Goal: Communication & Community: Share content

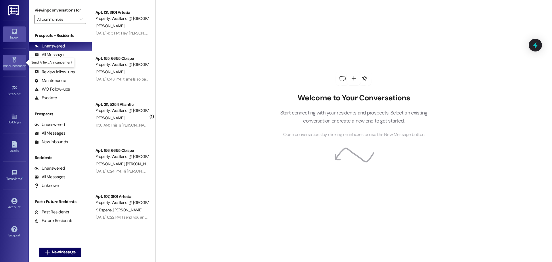
click at [20, 63] on div "Announcement •" at bounding box center [14, 66] width 29 height 6
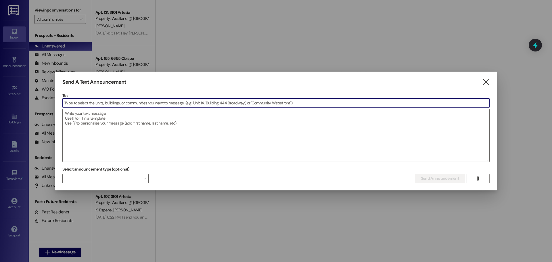
click at [92, 101] on input at bounding box center [276, 103] width 427 height 9
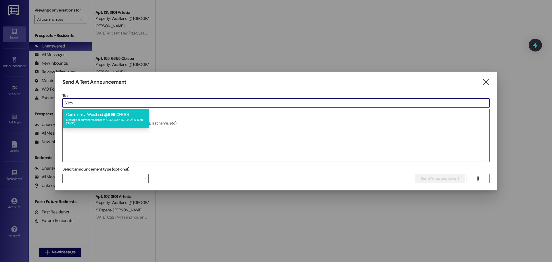
type input "69th"
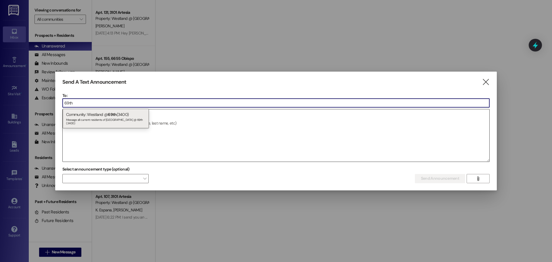
click at [88, 117] on div "Community: Westland @ 69th (3400) Message all current residents of [GEOGRAPHIC_…" at bounding box center [106, 119] width 86 height 20
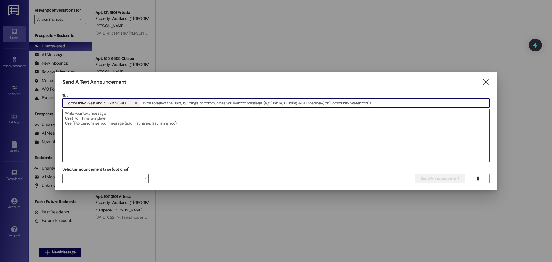
click at [88, 117] on textarea at bounding box center [276, 135] width 427 height 52
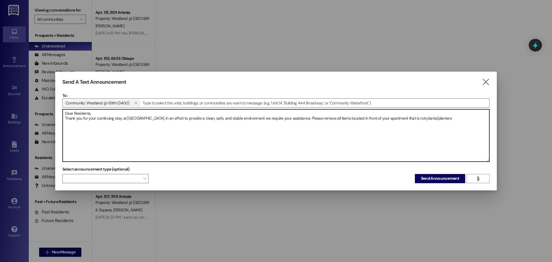
click at [454, 119] on textarea "Dear Residents, Thank you for your continuing stay at [GEOGRAPHIC_DATA]. In an …" at bounding box center [276, 135] width 427 height 52
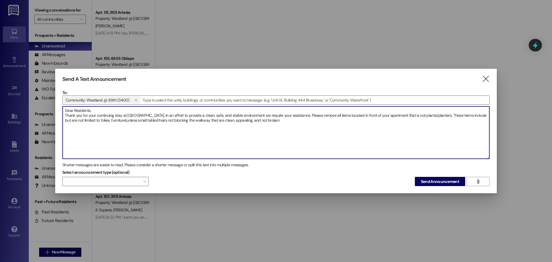
click at [293, 121] on textarea "Dear Residents, Thank you for your continuing stay at [GEOGRAPHIC_DATA]. In an …" at bounding box center [276, 132] width 427 height 52
click at [422, 116] on textarea "Dear Residents, Thank you for your continuing stay at [GEOGRAPHIC_DATA]. In an …" at bounding box center [276, 132] width 427 height 52
click at [292, 121] on textarea "Dear Residents, Thank you for your continuing stay at [GEOGRAPHIC_DATA]. In an …" at bounding box center [276, 132] width 427 height 52
click at [306, 121] on textarea "Dear Residents, Thank you for your continuing stay at [GEOGRAPHIC_DATA]. In an …" at bounding box center [276, 132] width 427 height 52
drag, startPoint x: 305, startPoint y: 121, endPoint x: 309, endPoint y: 118, distance: 4.6
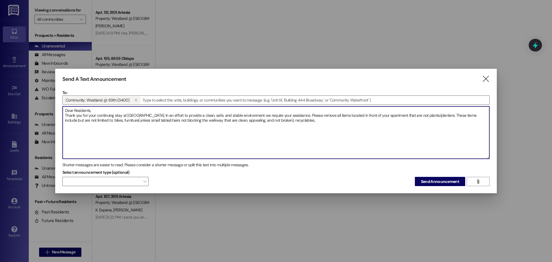
click at [305, 121] on textarea "Dear Residents, Thank you for your continuing stay at [GEOGRAPHIC_DATA]. In an …" at bounding box center [276, 132] width 427 height 52
click at [309, 118] on textarea "Dear Residents, Thank you for your continuing stay at [GEOGRAPHIC_DATA]. In an …" at bounding box center [276, 132] width 427 height 52
click at [315, 120] on textarea "Dear Residents, Thank you for your continuing stay at [GEOGRAPHIC_DATA]. In an …" at bounding box center [276, 132] width 427 height 52
click at [318, 122] on textarea "Dear Residents, Thank you for your continuing stay at [GEOGRAPHIC_DATA]. In an …" at bounding box center [276, 132] width 427 height 52
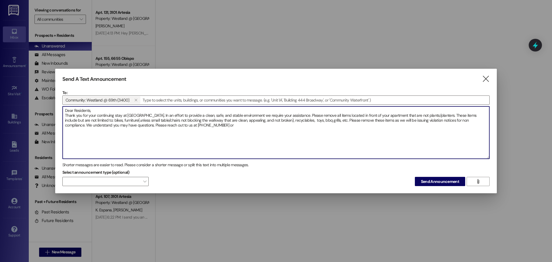
click at [196, 127] on textarea "Dear Residents, Thank you for your continuing stay at [GEOGRAPHIC_DATA]. In an …" at bounding box center [276, 132] width 427 height 52
click at [230, 126] on textarea "Dear Residents, Thank you for your continuing stay at [GEOGRAPHIC_DATA]. In an …" at bounding box center [276, 132] width 427 height 52
drag, startPoint x: 65, startPoint y: 112, endPoint x: 346, endPoint y: 135, distance: 281.3
click at [346, 135] on textarea "Dear Residents, Thank you for your continuing stay at [GEOGRAPHIC_DATA]. In an …" at bounding box center [276, 132] width 427 height 52
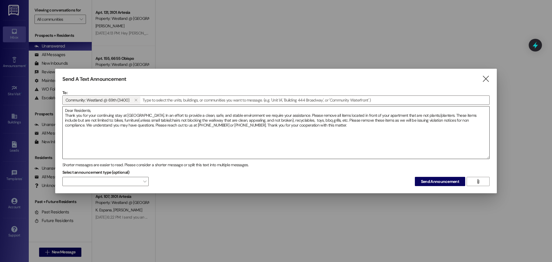
click at [344, 127] on textarea "Dear Residents, Thank you for your continuing stay at [GEOGRAPHIC_DATA]. In an …" at bounding box center [276, 132] width 427 height 52
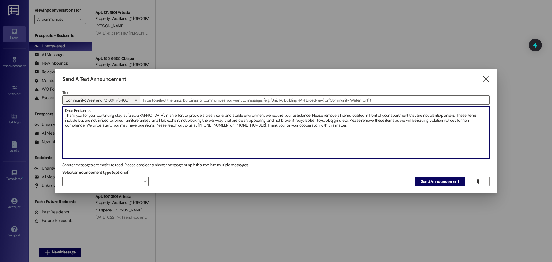
click at [85, 125] on textarea "Dear Residents, Thank you for your continuing stay at [GEOGRAPHIC_DATA]. In an …" at bounding box center [276, 132] width 427 height 52
click at [364, 128] on textarea "Dear Residents, Thank you for your continuing stay at [GEOGRAPHIC_DATA]. In an …" at bounding box center [276, 132] width 427 height 52
click at [364, 126] on textarea "Dear Residents, Thank you for your continuing stay at [GEOGRAPHIC_DATA]. In an …" at bounding box center [276, 132] width 427 height 52
click at [378, 115] on textarea "Dear Residents, Thank you for your continuing stay at [GEOGRAPHIC_DATA]. In an …" at bounding box center [276, 132] width 427 height 52
click at [464, 116] on textarea "Dear Residents, Thank you for your continuing stay at [GEOGRAPHIC_DATA]. In an …" at bounding box center [276, 132] width 427 height 52
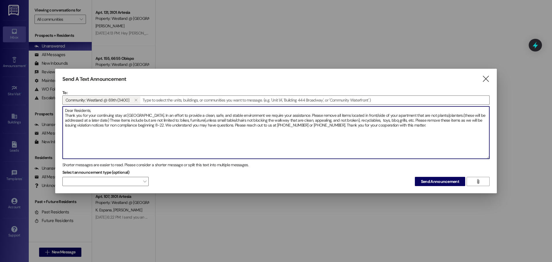
click at [125, 123] on textarea "Dear Residents, Thank you for your continuing stay at [GEOGRAPHIC_DATA]. In an …" at bounding box center [276, 132] width 427 height 52
click at [108, 120] on textarea "Dear Residents, Thank you for your continuing stay at [GEOGRAPHIC_DATA]. In an …" at bounding box center [276, 132] width 427 height 52
drag, startPoint x: 465, startPoint y: 116, endPoint x: 469, endPoint y: 114, distance: 4.2
click at [465, 117] on textarea "Dear Residents, Thank you for your continuing stay at [GEOGRAPHIC_DATA]. In an …" at bounding box center [276, 132] width 427 height 52
click at [109, 121] on textarea "Dear Residents, Thank you for your continuing stay at [GEOGRAPHIC_DATA]. In an …" at bounding box center [276, 132] width 427 height 52
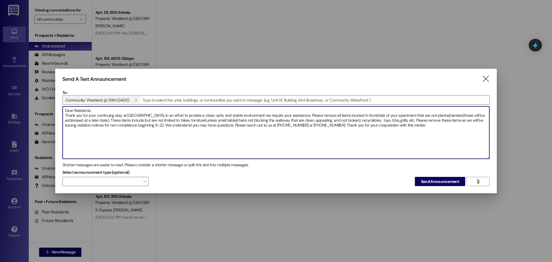
click at [406, 122] on textarea "Dear Residents, Thank you for your continuing stay at [GEOGRAPHIC_DATA]. In an …" at bounding box center [276, 132] width 427 height 52
click at [181, 121] on textarea "Dear Residents, Thank you for your continuing stay at [GEOGRAPHIC_DATA]. In an …" at bounding box center [276, 132] width 427 height 52
click at [226, 136] on textarea "Dear Residents, Thank you for your continuing stay at [GEOGRAPHIC_DATA]. In an …" at bounding box center [276, 132] width 427 height 52
drag, startPoint x: 446, startPoint y: 127, endPoint x: 44, endPoint y: 113, distance: 402.3
click at [28, 112] on div "Send A Text Announcement  To: Community: Westland @ 69th (3400)   Drop image…" at bounding box center [276, 131] width 552 height 262
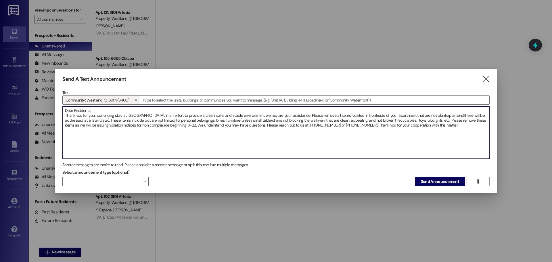
click at [454, 127] on textarea "Dear Residents, Thank you for your continuing stay at [GEOGRAPHIC_DATA]. In an …" at bounding box center [276, 132] width 427 height 52
paste textarea "Estimados residentes, Gracias por continuar su estadía en los apartamentos de l…"
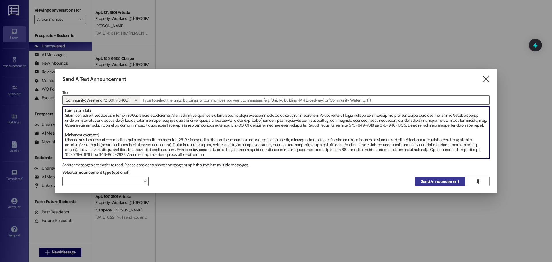
type textarea "Lore Ipsumdolo, Sitam con adi elit seddoeiusm temp in 45ut labore etdolorema. A…"
click at [451, 180] on span "Send Announcement" at bounding box center [440, 182] width 38 height 6
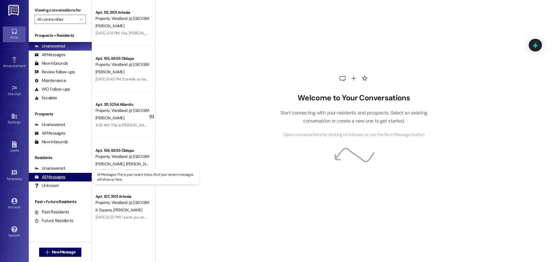
click at [58, 175] on div "All Messages" at bounding box center [50, 177] width 31 height 6
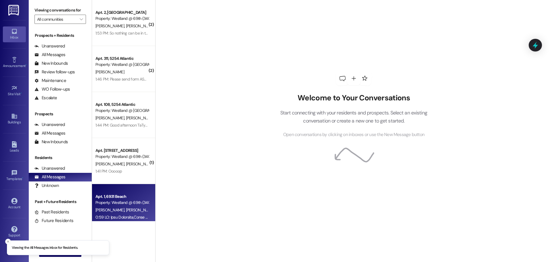
click at [119, 197] on div "Apt. 1, 6931 Beach" at bounding box center [121, 197] width 53 height 6
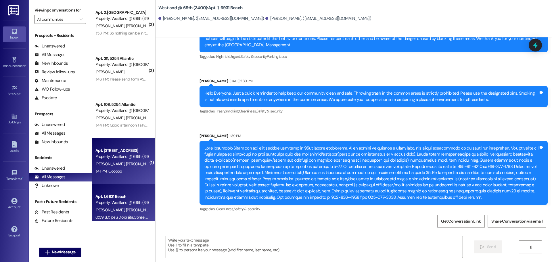
click at [133, 172] on div "1:41 PM: Ooooop 1:41 PM: Ooooop" at bounding box center [122, 171] width 54 height 7
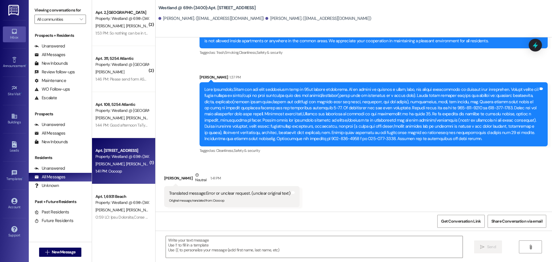
scroll to position [250, 0]
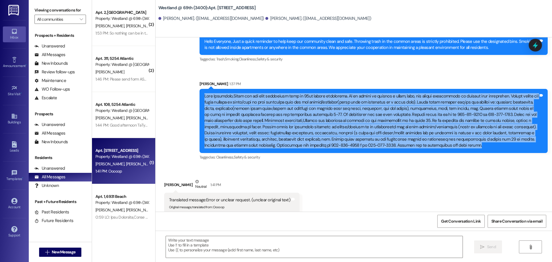
drag, startPoint x: 204, startPoint y: 90, endPoint x: 420, endPoint y: 137, distance: 220.5
click at [420, 137] on div at bounding box center [371, 121] width 334 height 56
copy div "Dear Residents,Thank you for your continuing stay at [GEOGRAPHIC_DATA]. In an e…"
